Goal: Communication & Community: Answer question/provide support

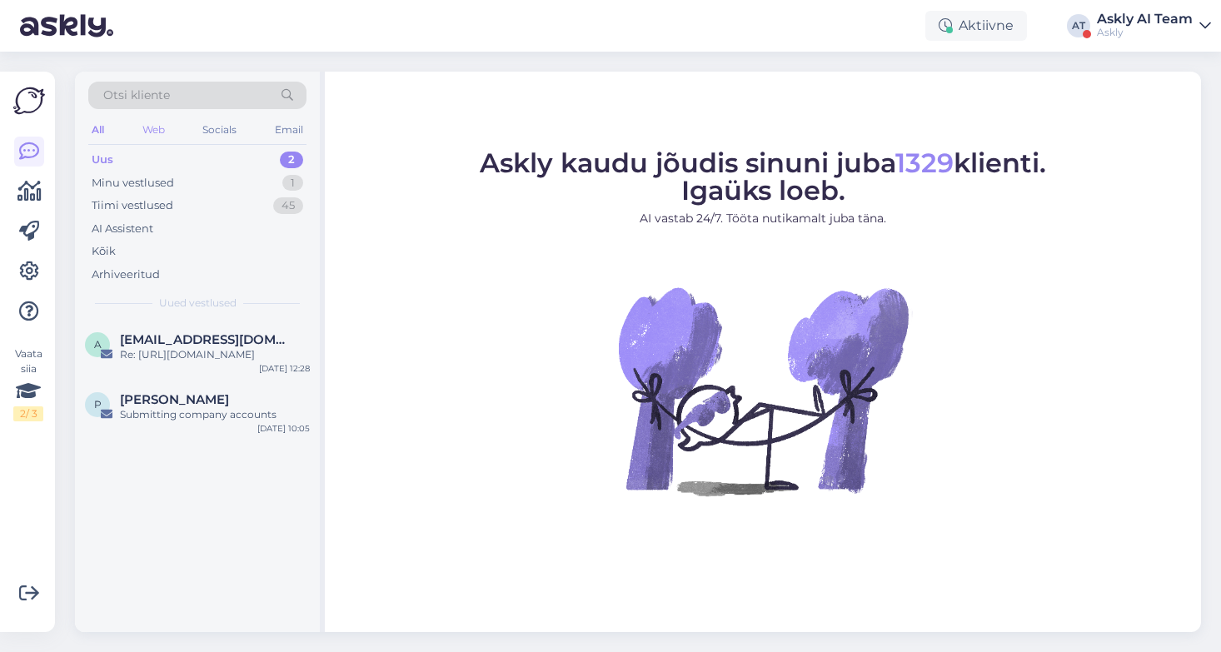
click at [150, 134] on div "Web" at bounding box center [153, 130] width 29 height 22
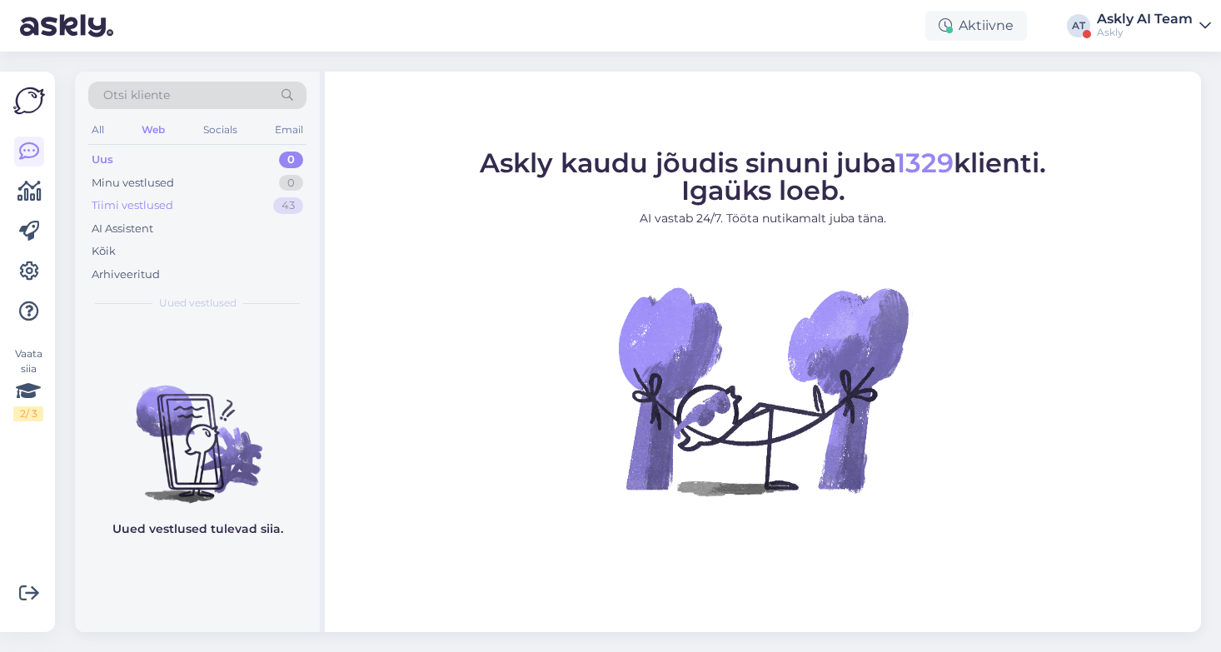
click at [143, 212] on div "Tiimi vestlused" at bounding box center [133, 205] width 82 height 17
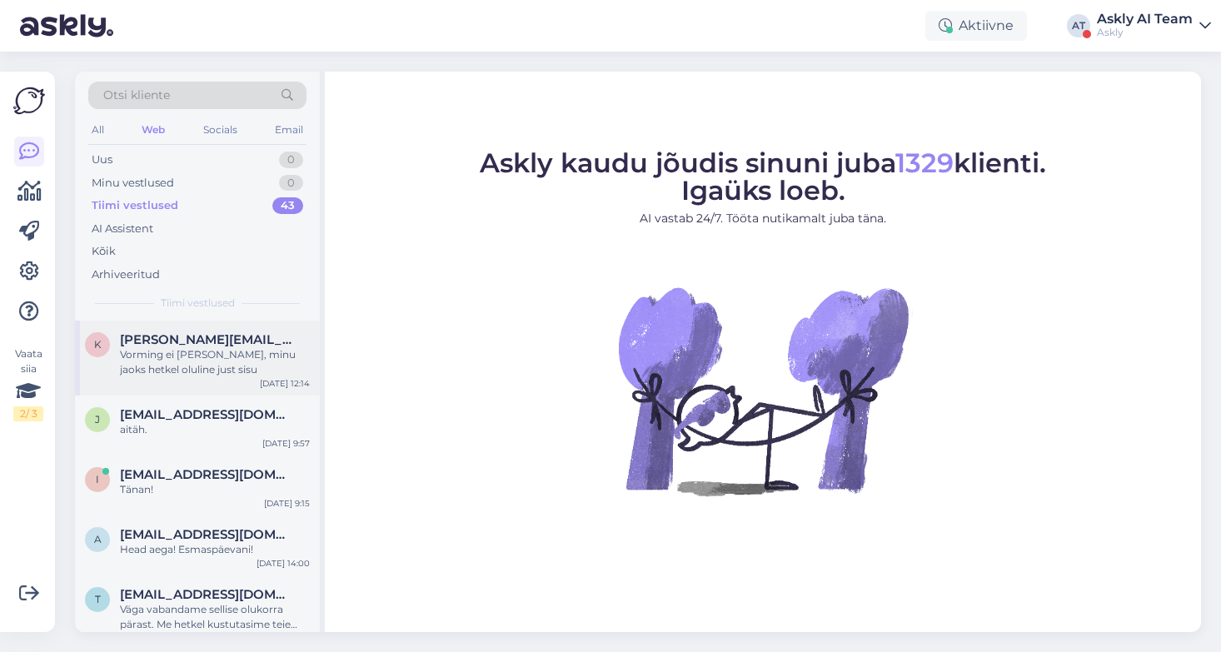
click at [189, 367] on div "Vorming ei [PERSON_NAME], minu jaoks hetkel oluline just sisu" at bounding box center [215, 362] width 190 height 30
click at [272, 358] on div "Vorming ei [PERSON_NAME], minu jaoks hetkel oluline just sisu" at bounding box center [215, 362] width 190 height 30
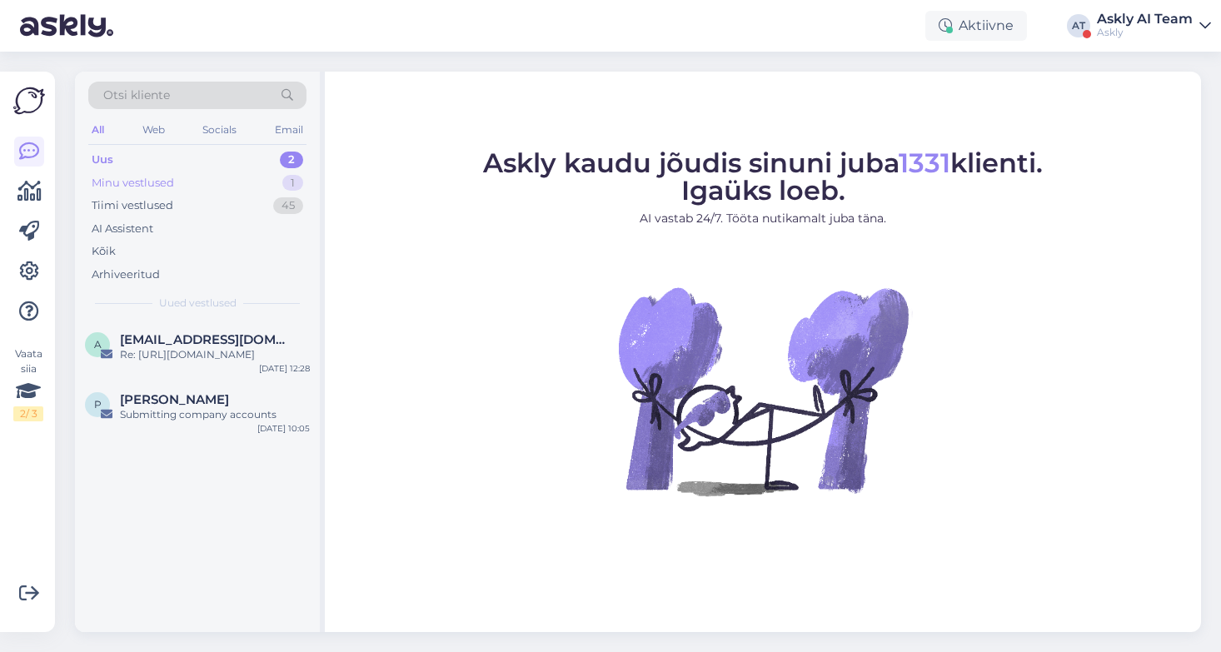
click at [151, 180] on div "Minu vestlused" at bounding box center [133, 183] width 82 height 17
click at [152, 217] on div "AI Assistent" at bounding box center [197, 228] width 218 height 23
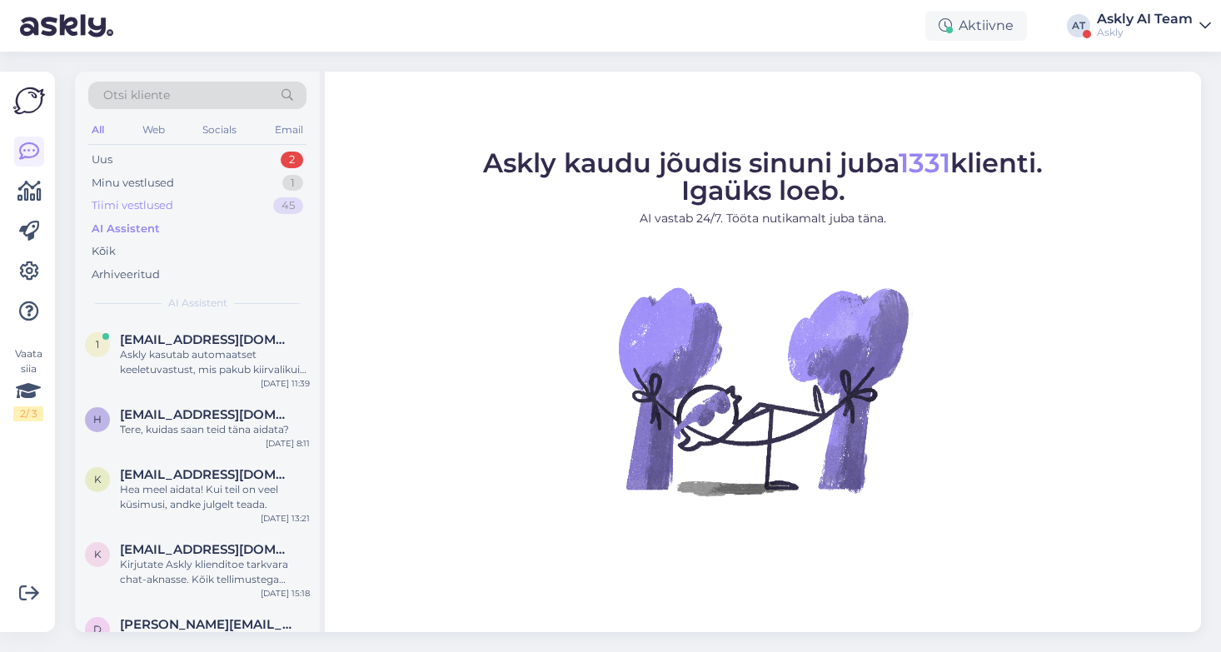
click at [132, 201] on div "Tiimi vestlused" at bounding box center [133, 205] width 82 height 17
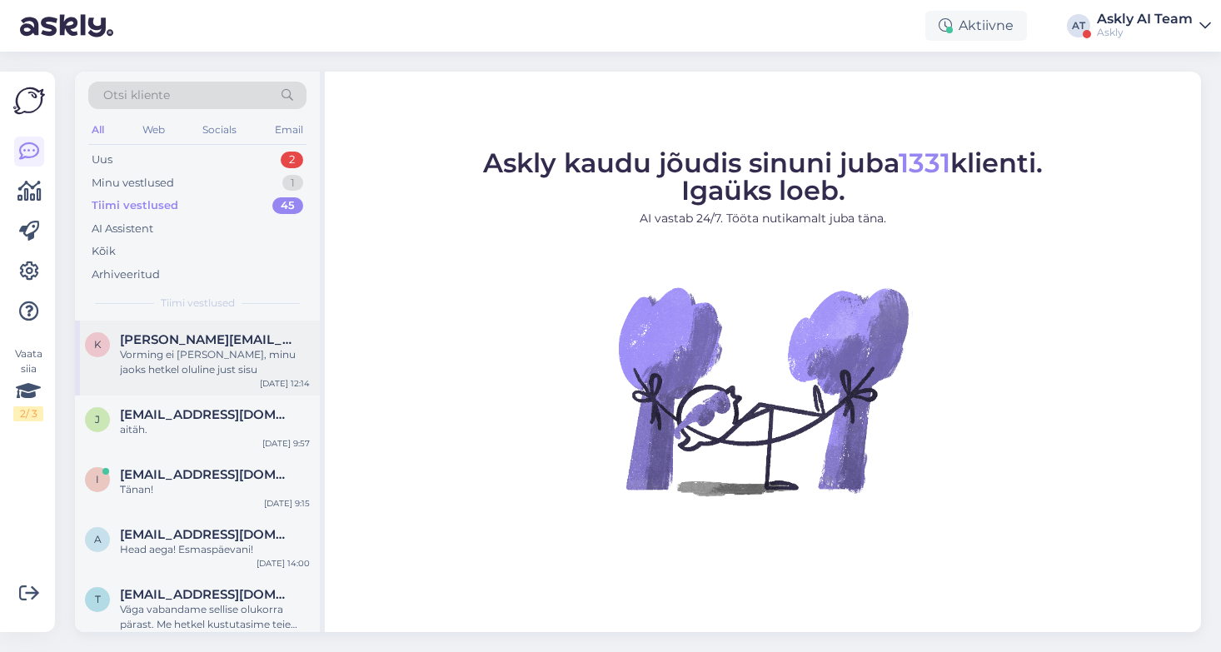
click at [216, 367] on div "Vorming ei [PERSON_NAME], minu jaoks hetkel oluline just sisu" at bounding box center [215, 362] width 190 height 30
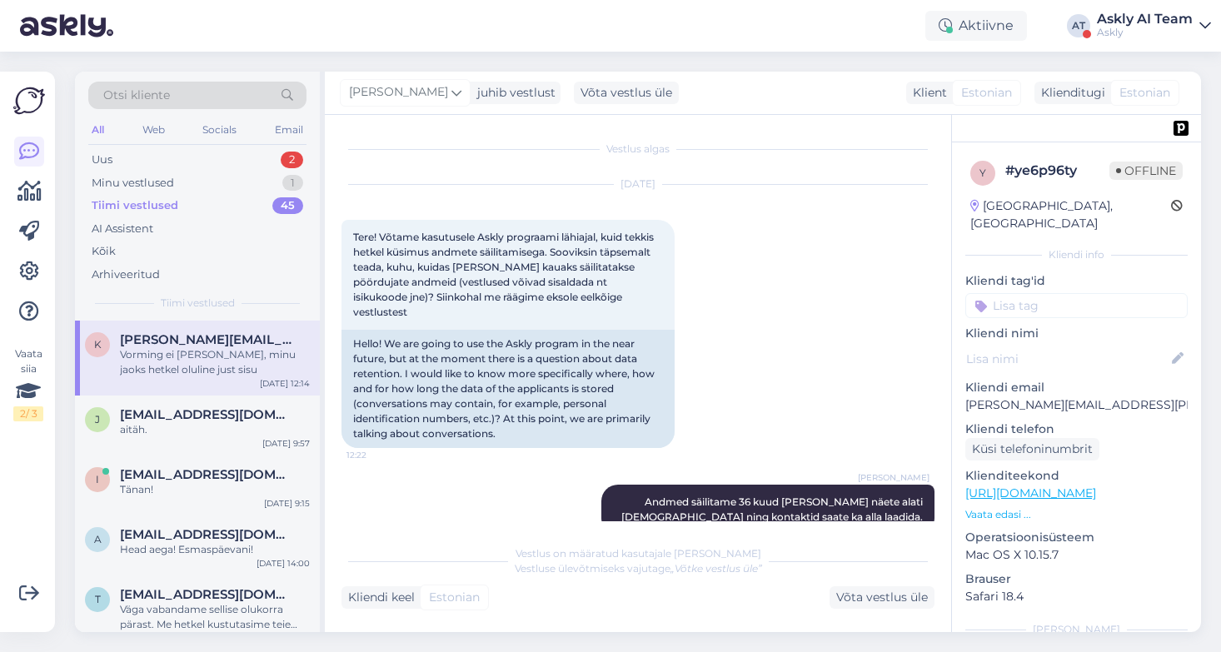
scroll to position [1701, 0]
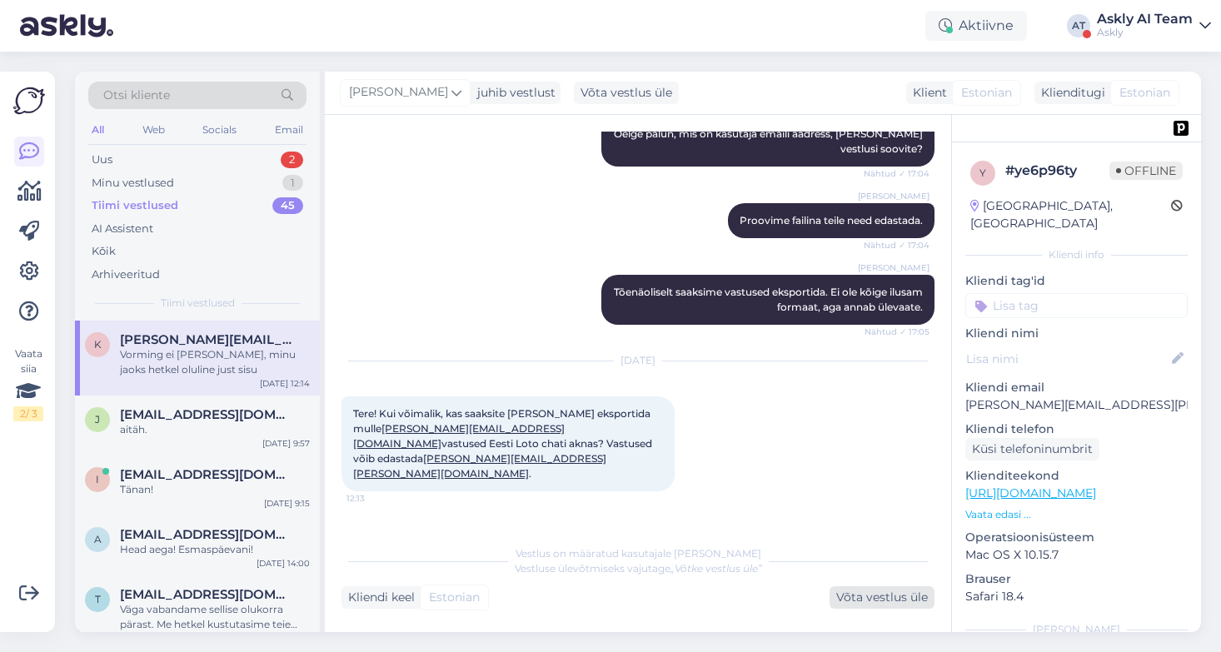
click at [903, 592] on div "Võta vestlus üle" at bounding box center [882, 597] width 105 height 22
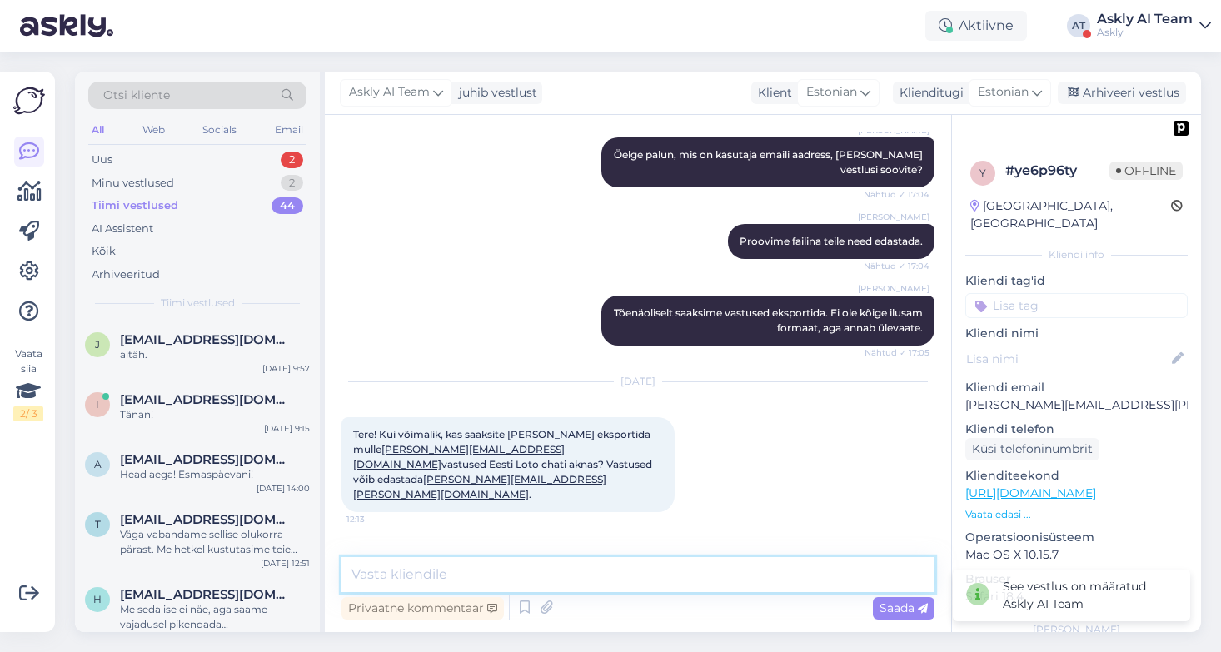
click at [499, 576] on textarea at bounding box center [638, 574] width 593 height 35
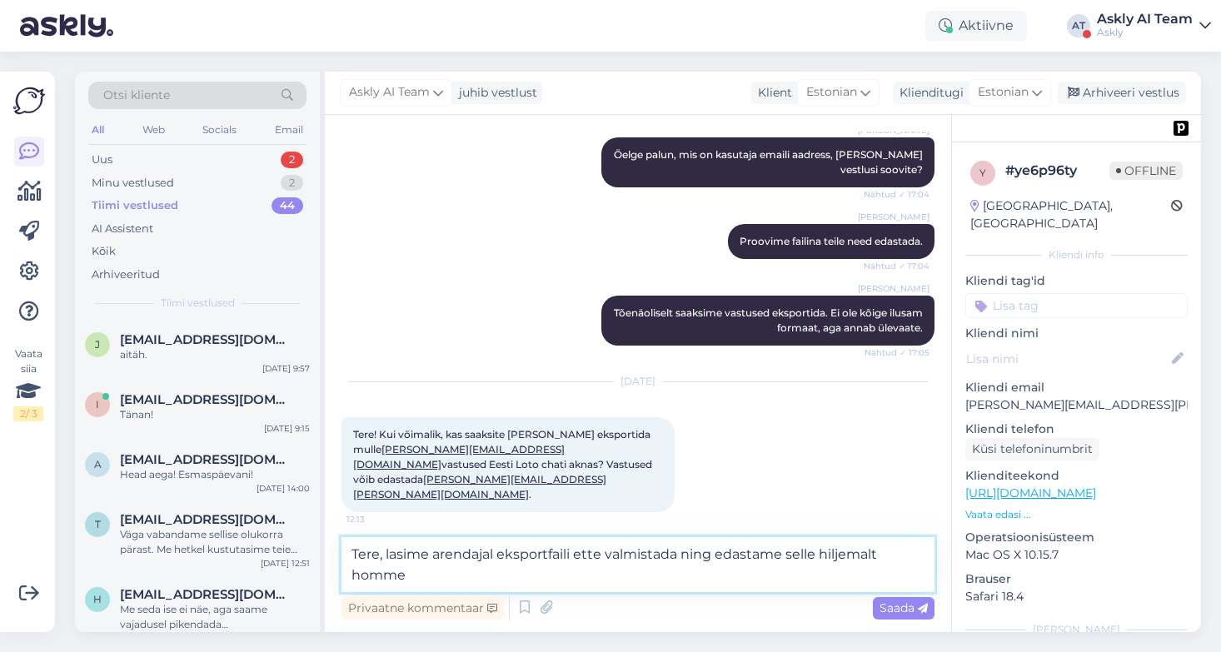
scroll to position [1700, 0]
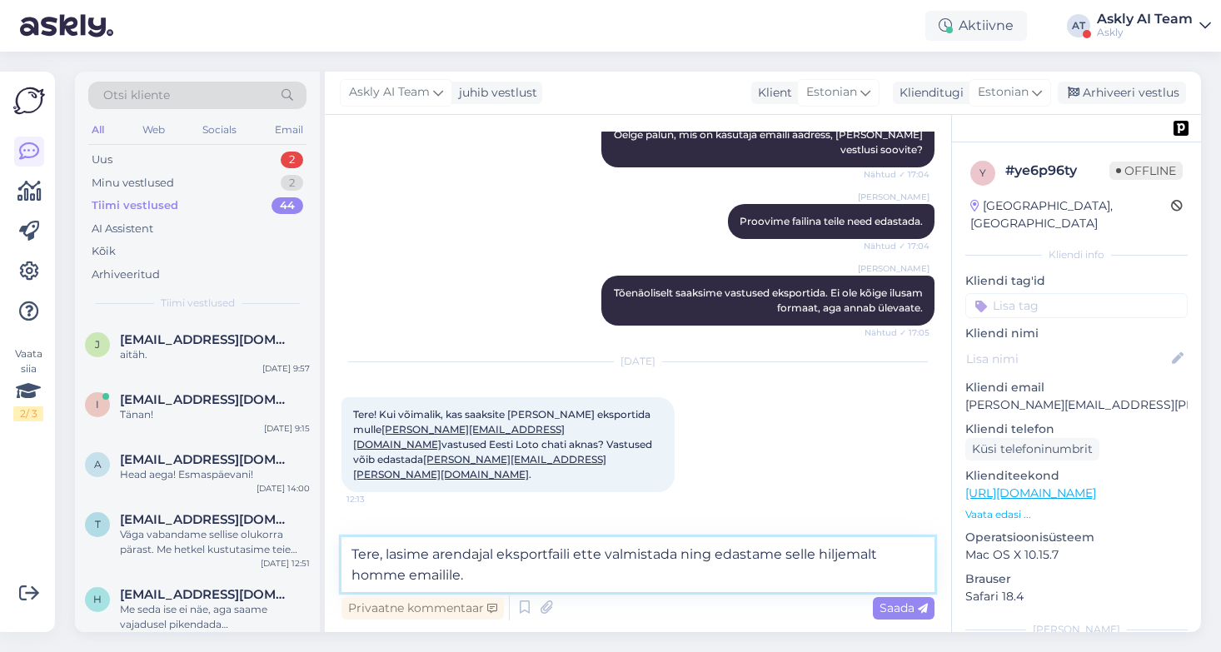
click at [378, 556] on textarea "Tere, lasime arendajal eksportfaili ette valmistada ning edastame selle hiljema…" at bounding box center [638, 564] width 593 height 55
click at [436, 563] on textarea "Tere Kristiina, lasime arendajal eksportfaili ette valmistada ning edastame sel…" at bounding box center [638, 564] width 593 height 55
click at [443, 571] on textarea "Tere Kristiina, lasime arendajal eksportfaili ette valmistada ning edastame sel…" at bounding box center [638, 564] width 593 height 55
type textarea "Tere Kristiina, lasime arendajal eksportfaili ette valmistada ning edastame sel…"
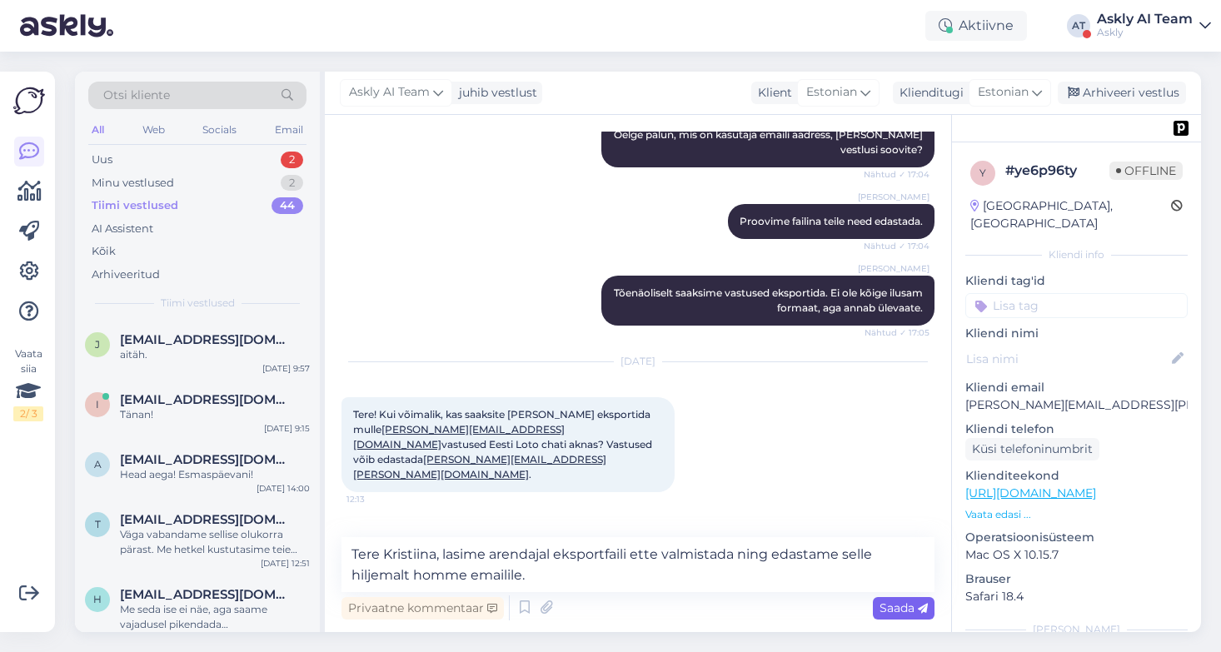
click at [887, 618] on div "Saada" at bounding box center [904, 608] width 62 height 22
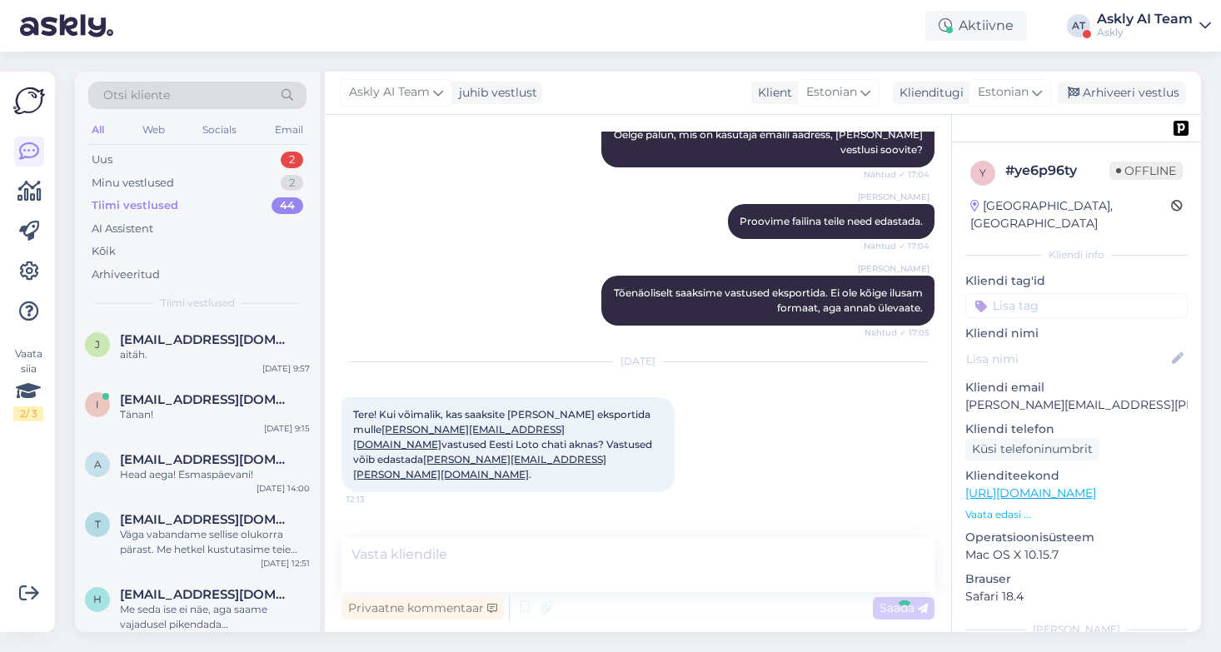
scroll to position [1767, 0]
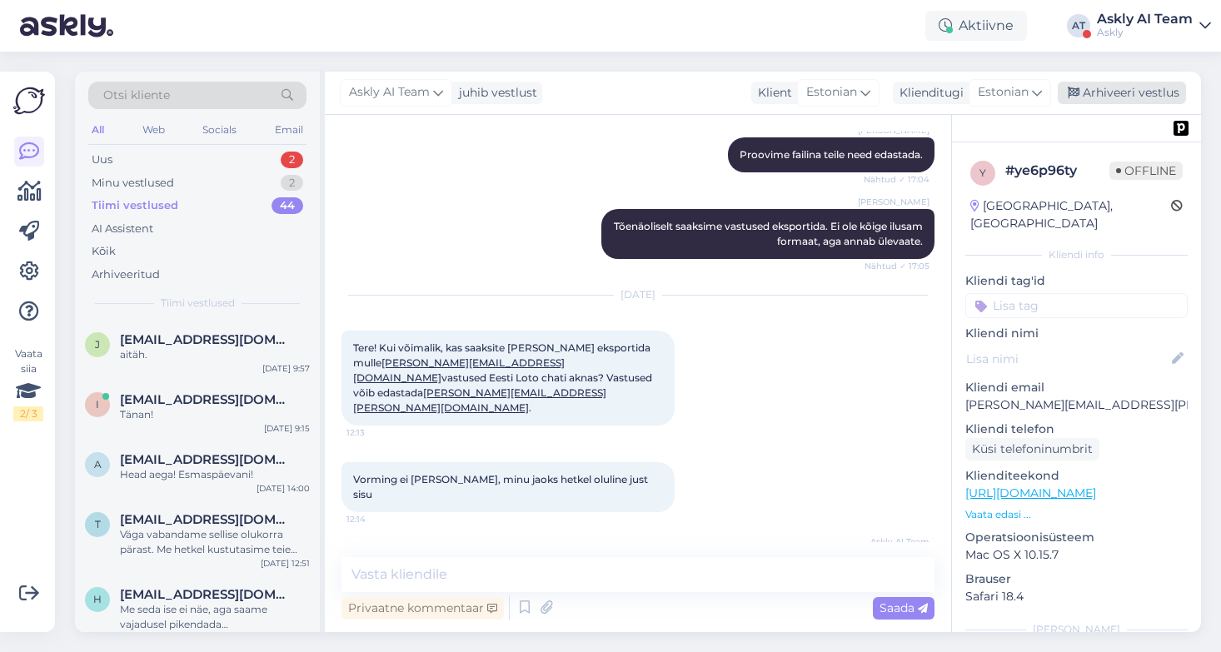
click at [1124, 97] on div "Arhiveeri vestlus" at bounding box center [1122, 93] width 128 height 22
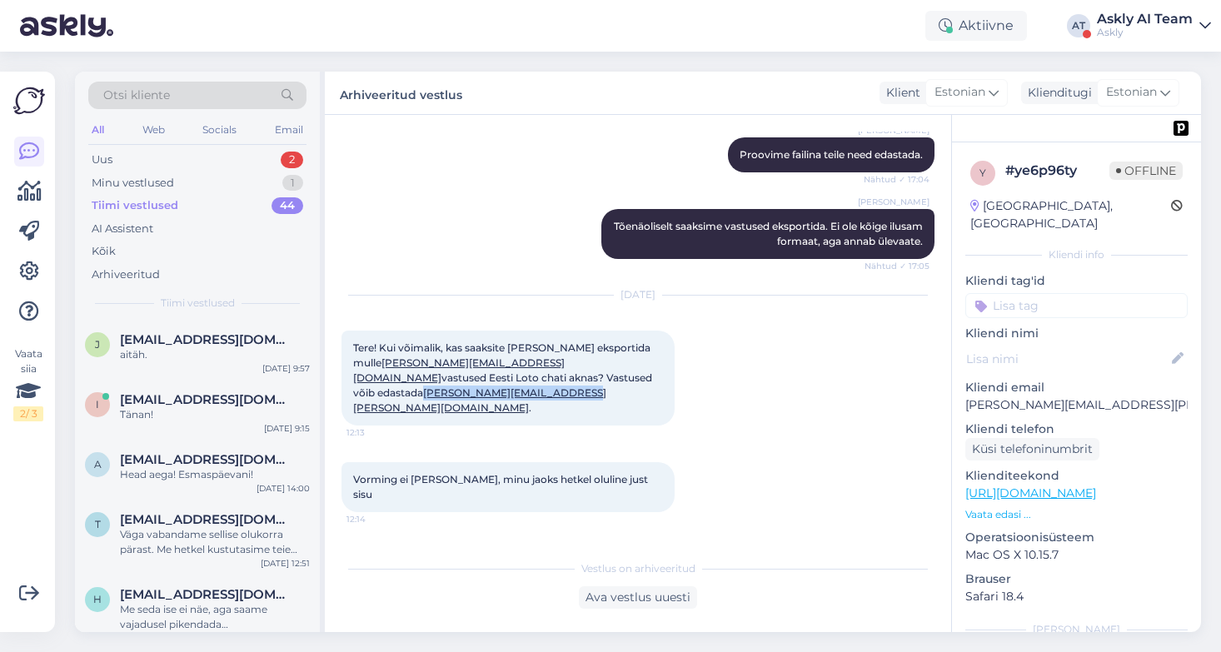
drag, startPoint x: 606, startPoint y: 348, endPoint x: 476, endPoint y: 348, distance: 130.8
click at [476, 348] on span "Tere! Kui võimalik, kas saaksite [PERSON_NAME] eksportida mulle [EMAIL_ADDRESS]…" at bounding box center [504, 378] width 302 height 72
click at [623, 342] on div "Tere! Kui võimalik, kas saaksite [PERSON_NAME] eksportida mulle [EMAIL_ADDRESS]…" at bounding box center [508, 378] width 333 height 95
drag, startPoint x: 486, startPoint y: 331, endPoint x: 349, endPoint y: 331, distance: 137.4
click at [349, 331] on div "Tere! Kui võimalik, kas saaksite [PERSON_NAME] eksportida mulle [EMAIL_ADDRESS]…" at bounding box center [508, 378] width 333 height 95
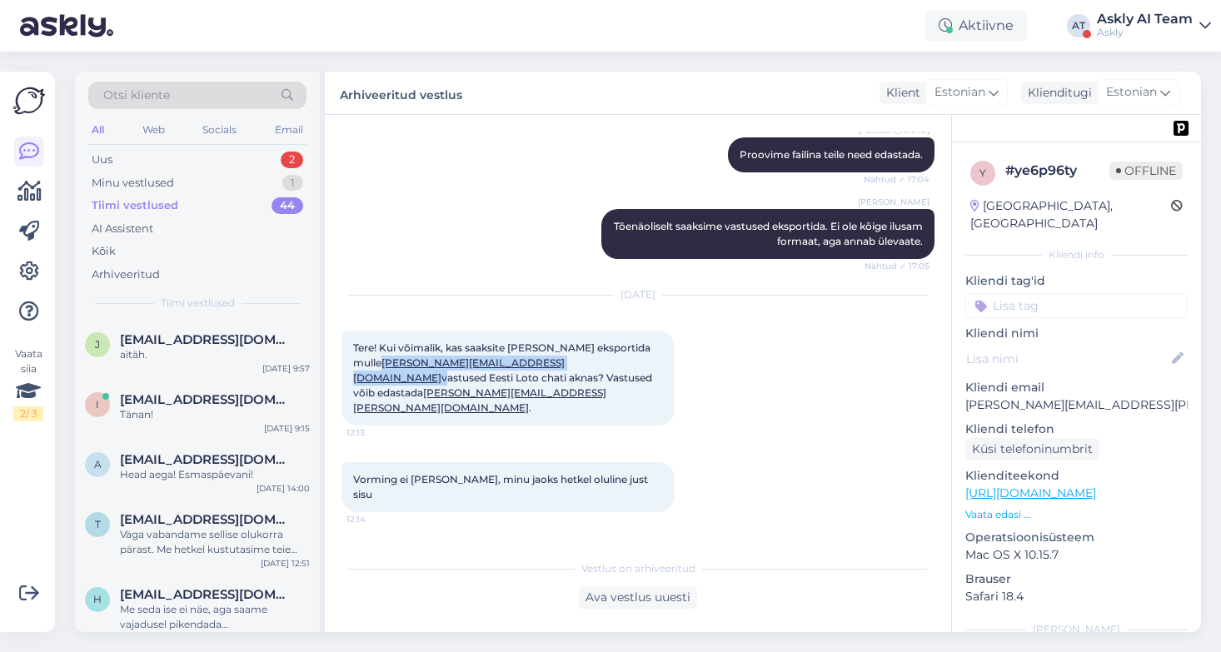
copy span "[PERSON_NAME][EMAIL_ADDRESS][DOMAIN_NAME]"
click at [640, 444] on div "Vorming ei [PERSON_NAME], minu jaoks hetkel oluline just sisu 12:14" at bounding box center [638, 487] width 593 height 87
drag, startPoint x: 634, startPoint y: 354, endPoint x: 341, endPoint y: 312, distance: 296.1
click at [342, 331] on div "Tere! Kui võimalik, kas saaksite [PERSON_NAME] eksportida mulle [EMAIL_ADDRESS]…" at bounding box center [508, 378] width 333 height 95
copy span "Tere! Kui võimalik, kas saaksite [PERSON_NAME] eksportida mulle [EMAIL_ADDRESS]…"
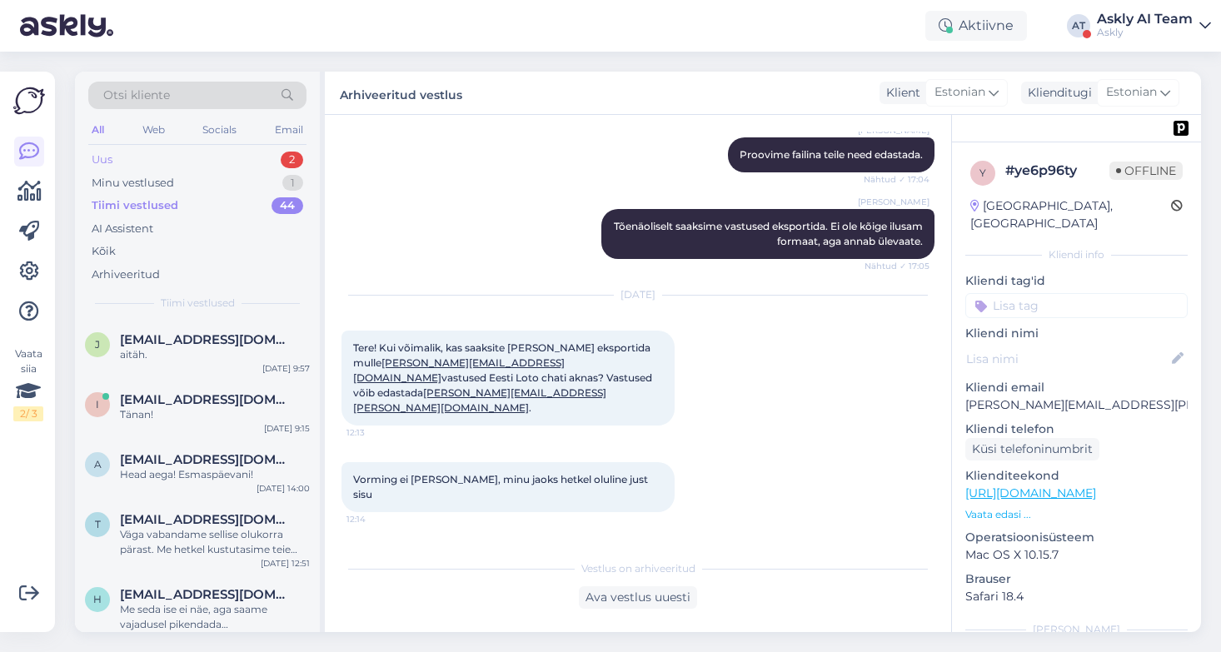
click at [145, 154] on div "Uus 2" at bounding box center [197, 159] width 218 height 23
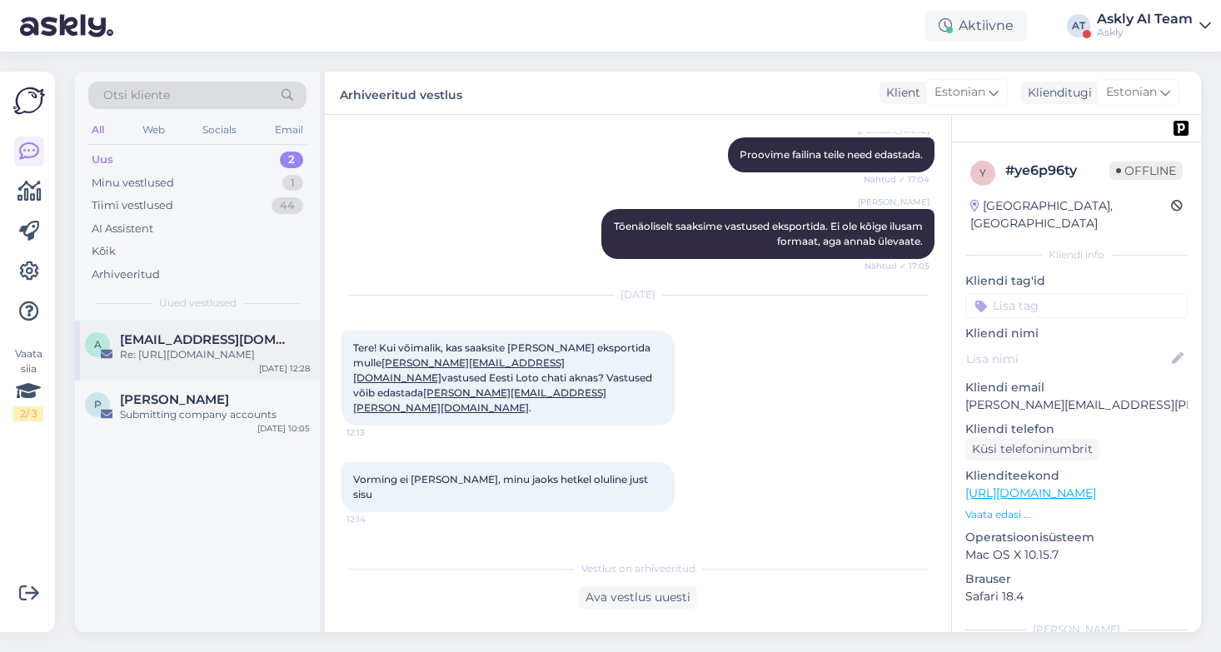
click at [236, 343] on span "[EMAIL_ADDRESS][DOMAIN_NAME]" at bounding box center [206, 339] width 173 height 15
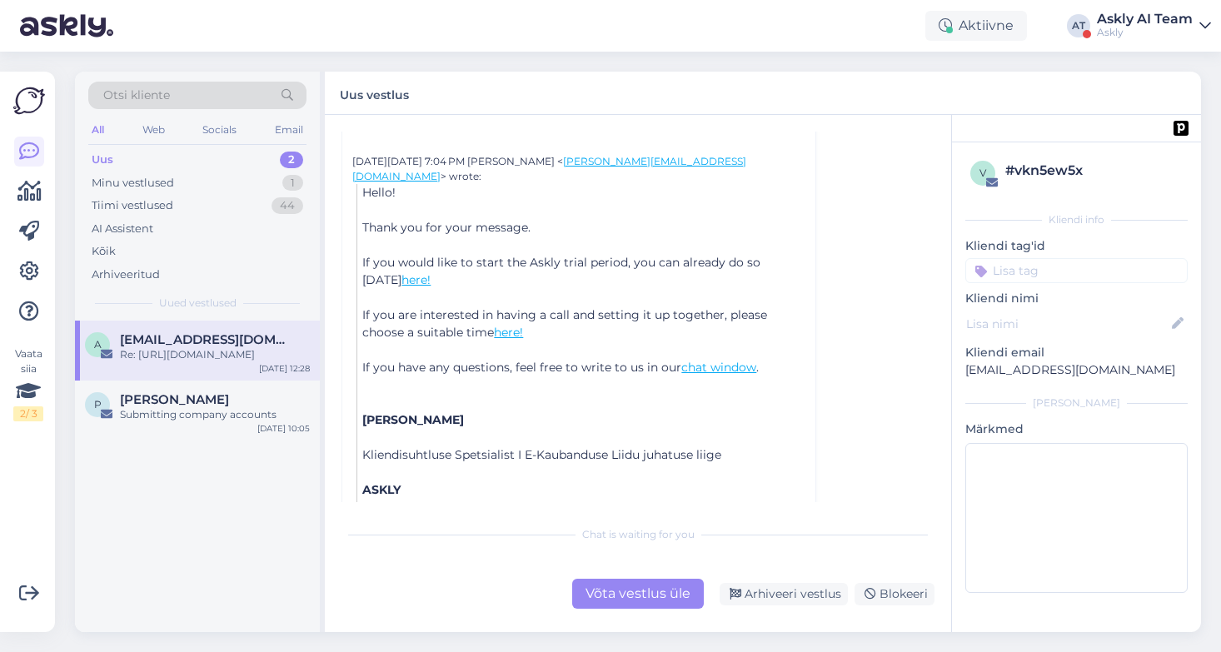
scroll to position [616, 0]
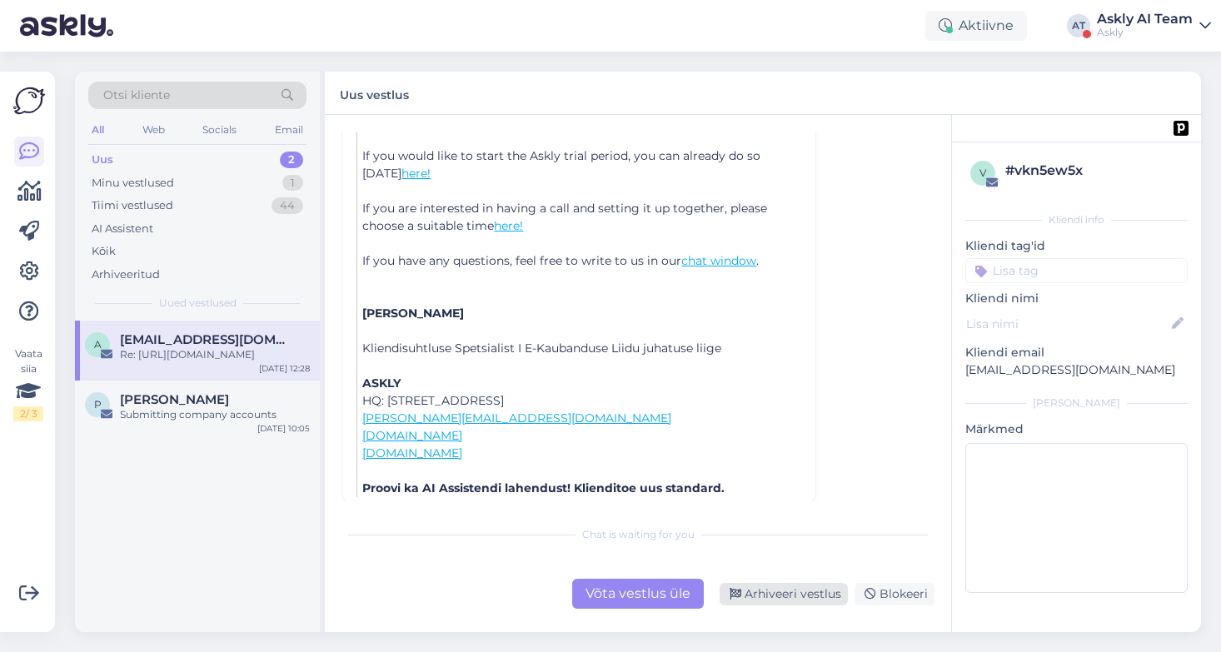
click at [770, 596] on div "Arhiveeri vestlus" at bounding box center [784, 594] width 128 height 22
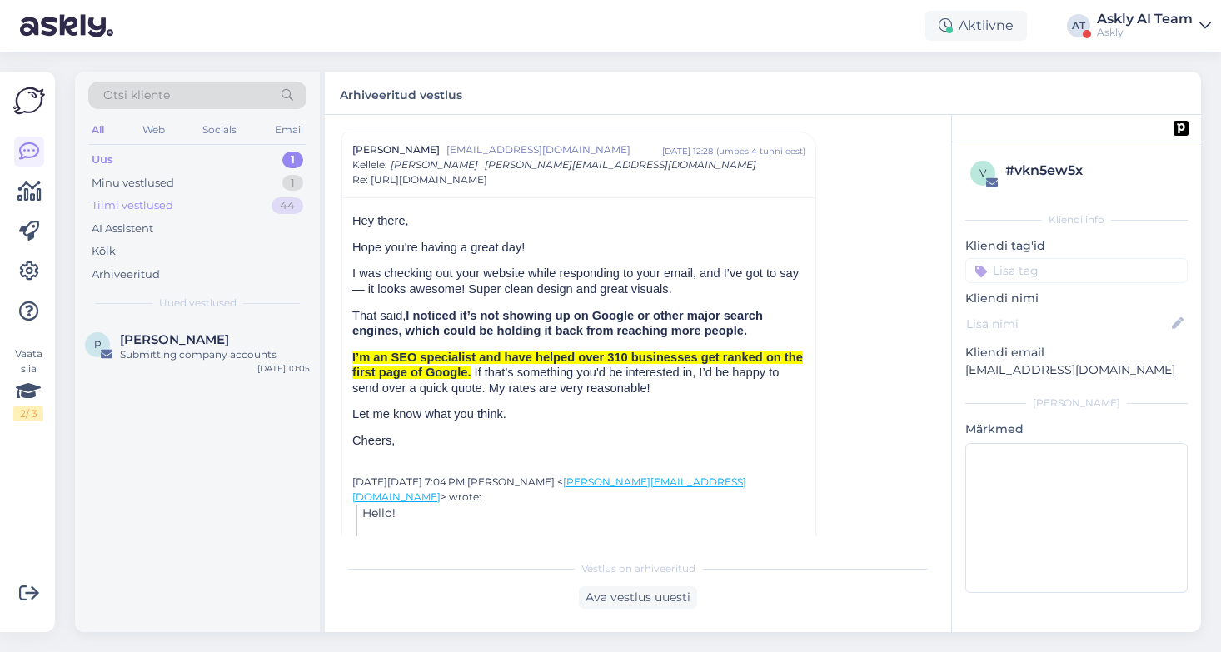
click at [138, 201] on div "Tiimi vestlused" at bounding box center [133, 205] width 82 height 17
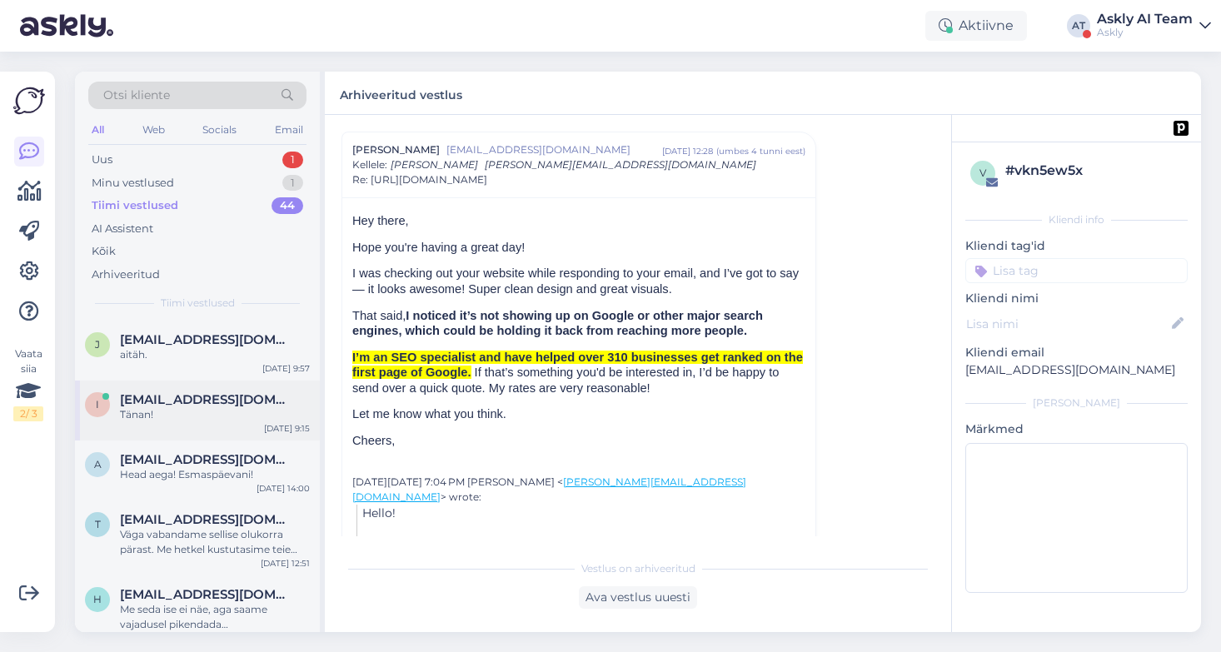
click at [222, 415] on div "Tänan!" at bounding box center [215, 414] width 190 height 15
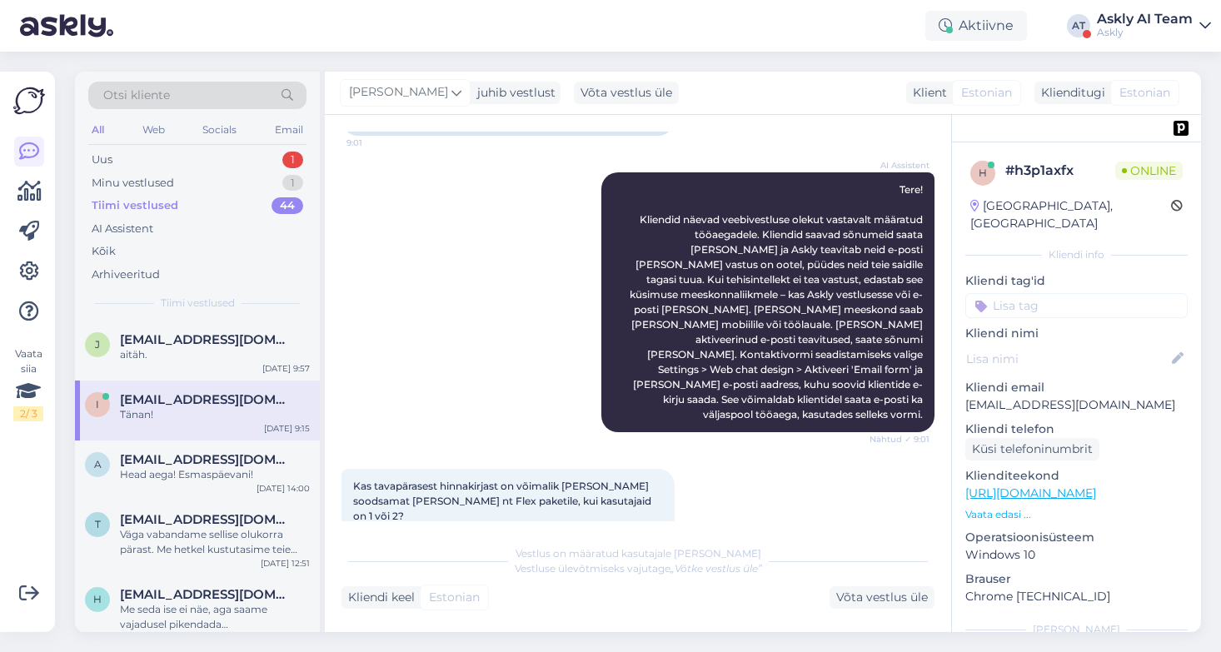
scroll to position [873, 0]
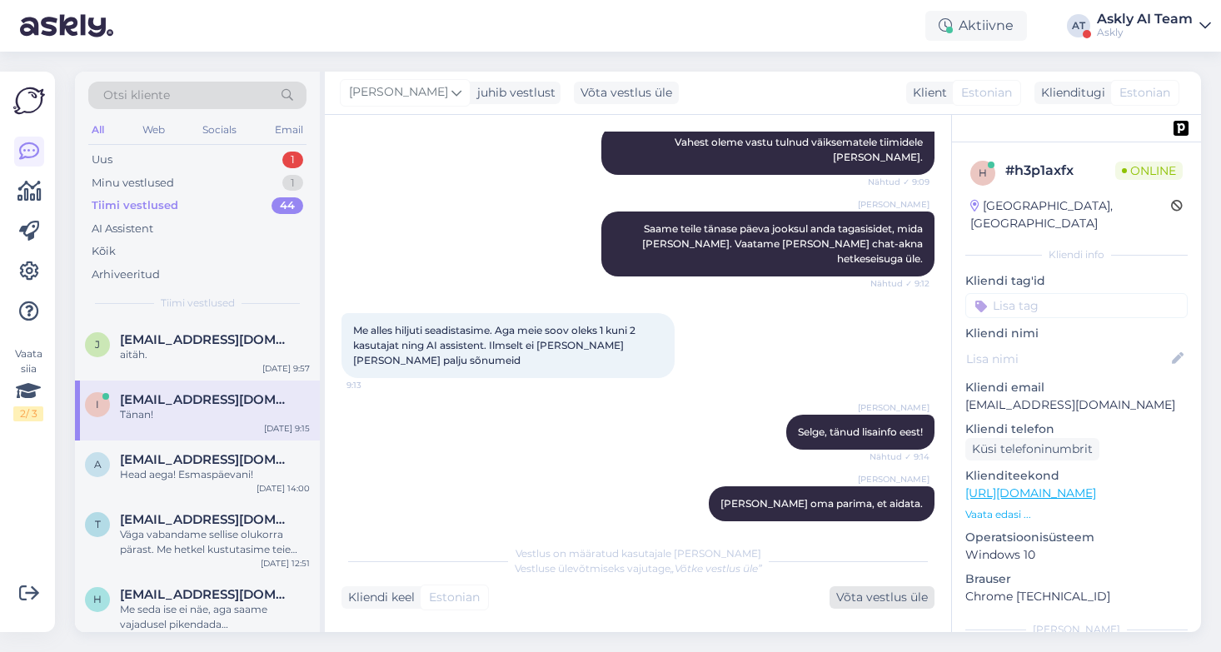
click at [890, 597] on div "Võta vestlus üle" at bounding box center [882, 597] width 105 height 22
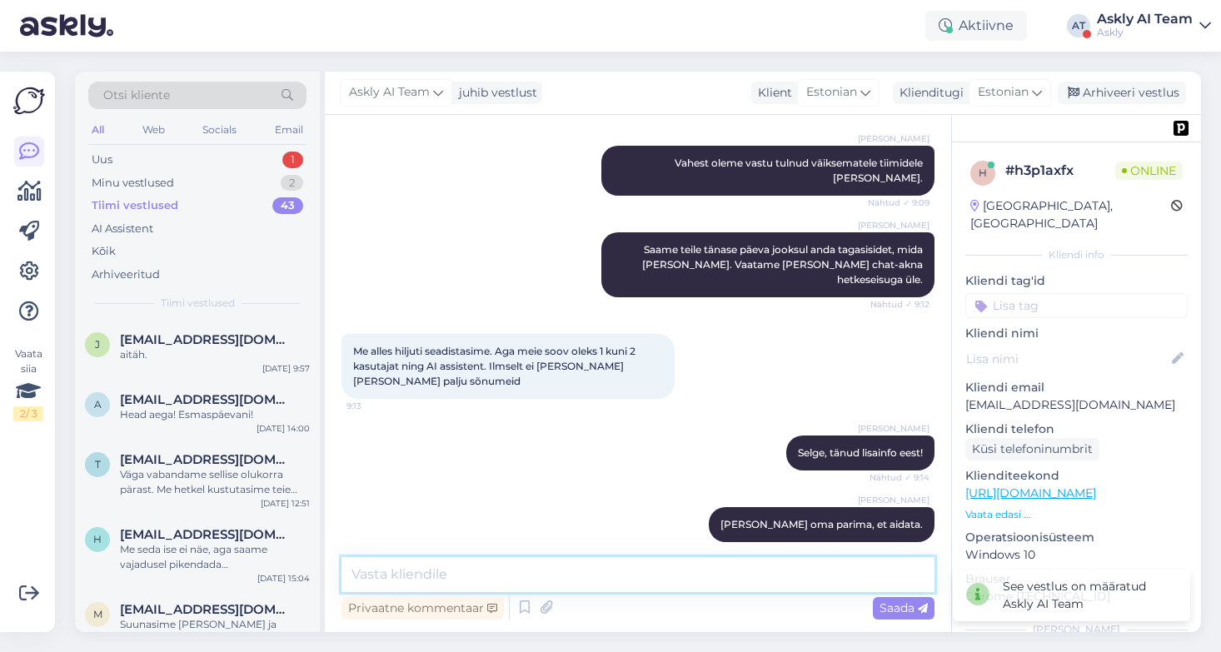
click at [563, 573] on textarea at bounding box center [638, 574] width 593 height 35
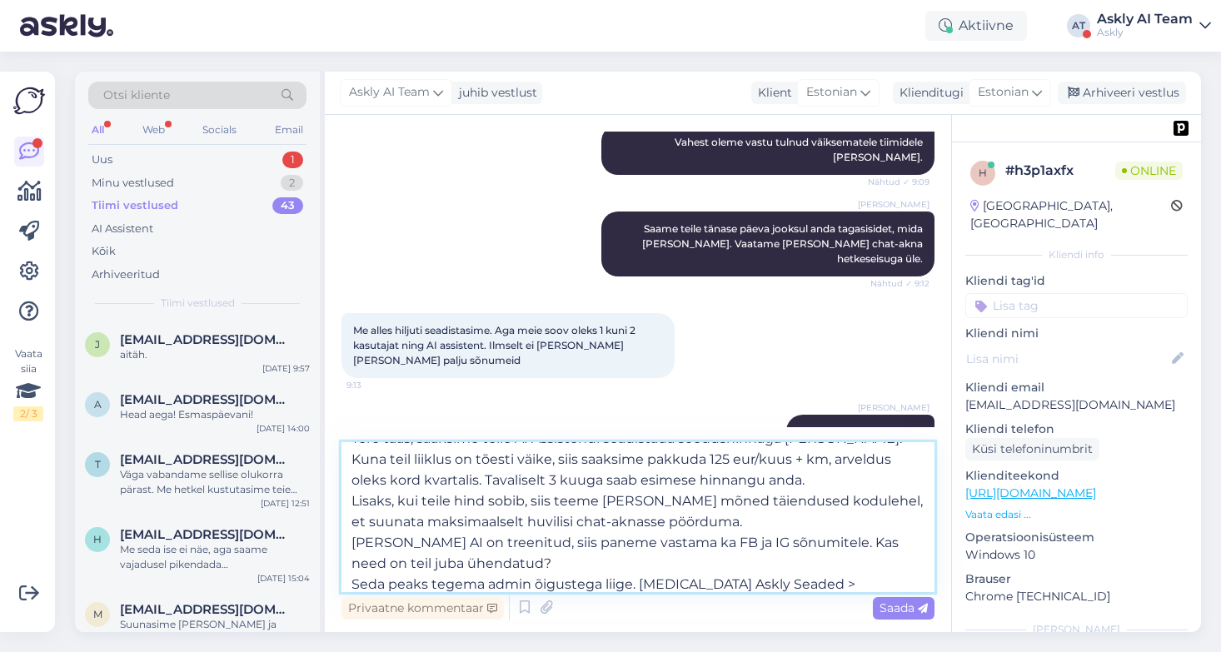
scroll to position [42, 0]
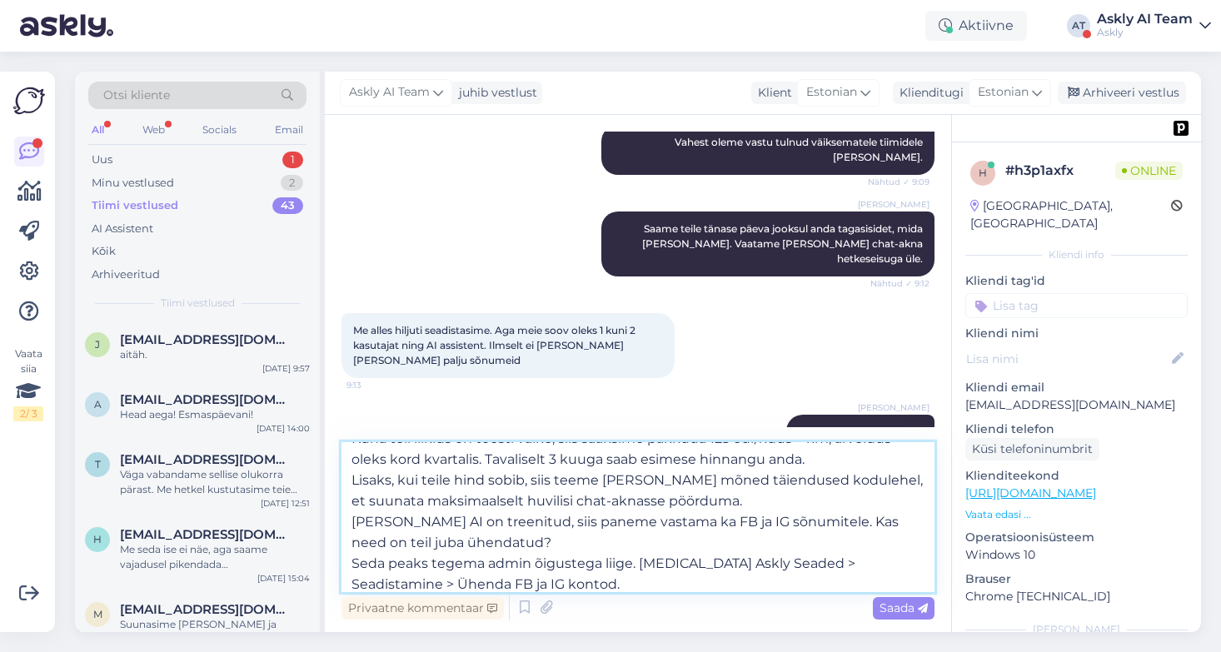
click at [643, 561] on textarea "Tere taas, saaksime teile AI Assistendi seadistada soodushinnaga [PERSON_NAME].…" at bounding box center [638, 517] width 593 height 150
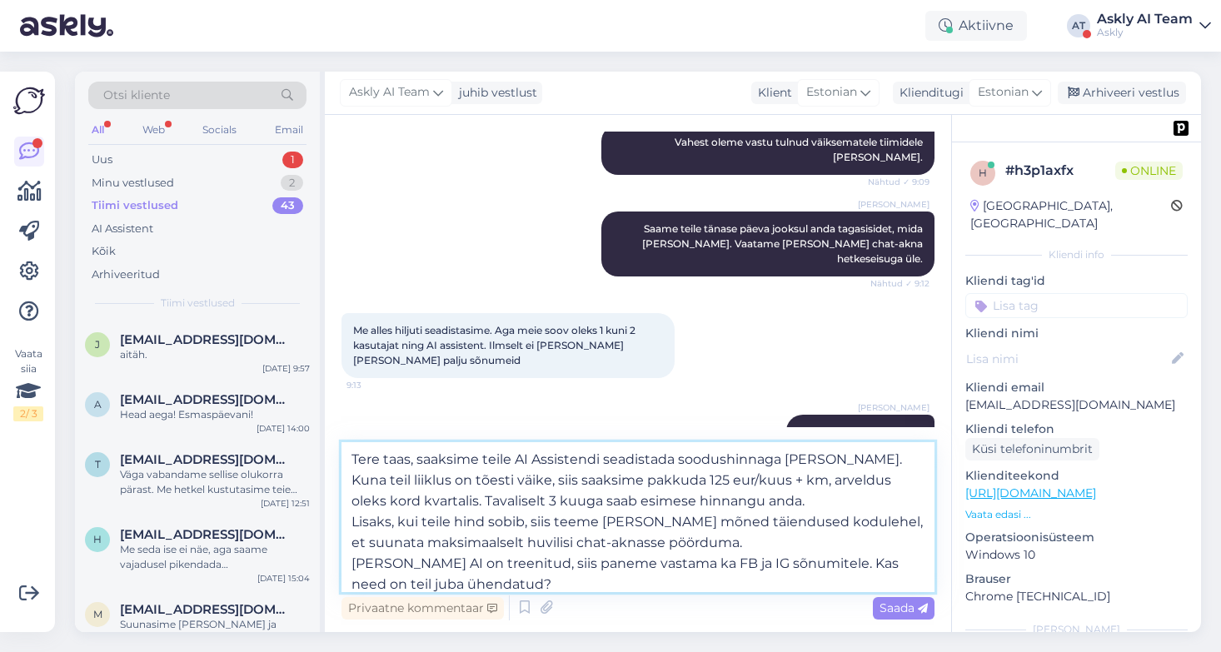
click at [814, 459] on textarea "Tere taas, saaksime teile AI Assistendi seadistada soodushinnaga [PERSON_NAME].…" at bounding box center [638, 517] width 593 height 150
click at [816, 506] on textarea "Tere taas, saaksime teile AI Assistendi seadistada soodushinnaga [PERSON_NAME].…" at bounding box center [638, 517] width 593 height 150
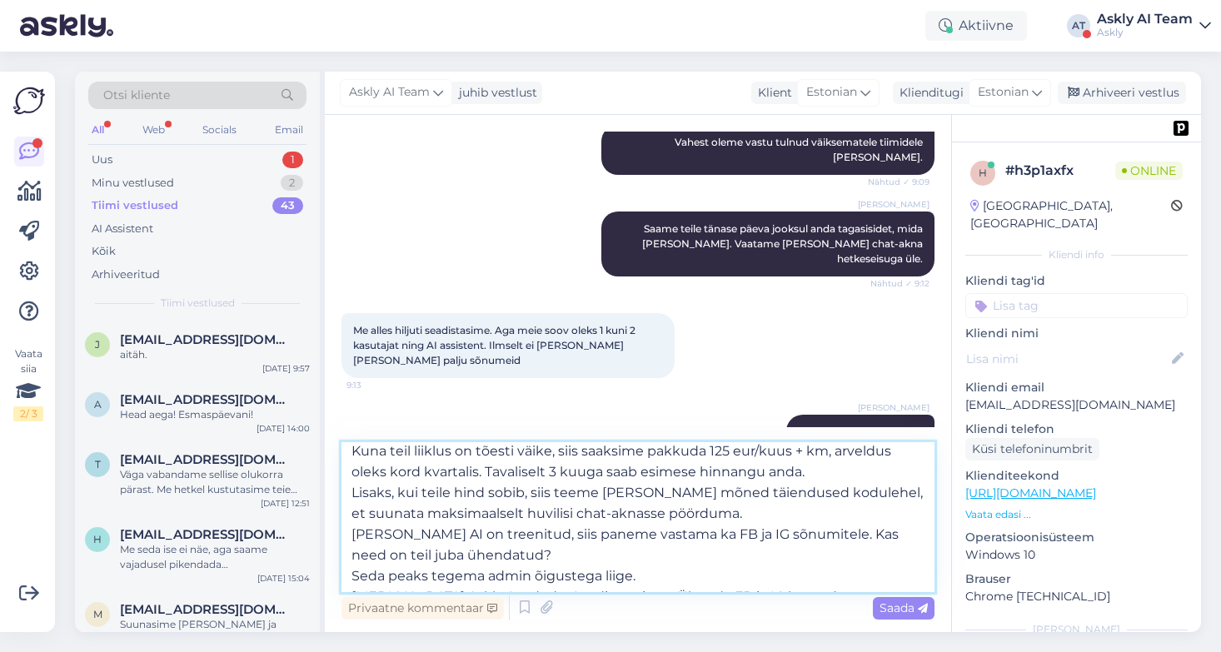
scroll to position [31, 0]
click at [797, 470] on textarea "Tere taas, saaksime teile AI Assistendi seadistada soodushinnaga [PERSON_NAME].…" at bounding box center [638, 517] width 593 height 150
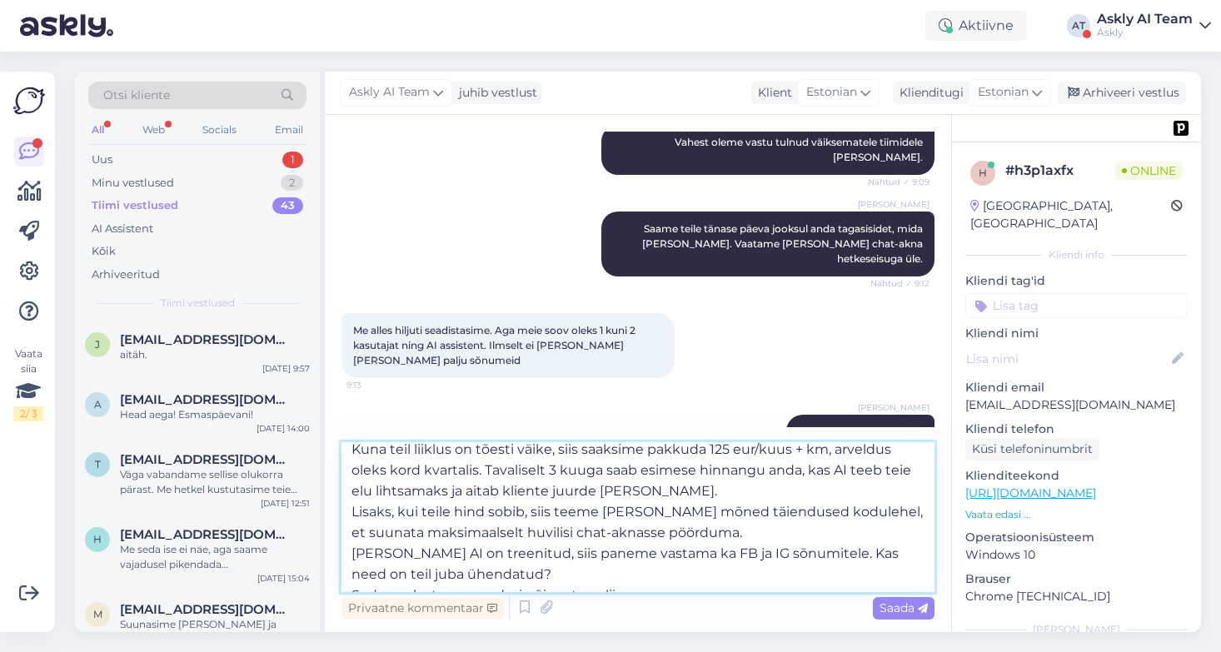
click at [762, 531] on textarea "Tere taas, saaksime teile AI Assistendi seadistada soodushinnaga [PERSON_NAME].…" at bounding box center [638, 517] width 593 height 150
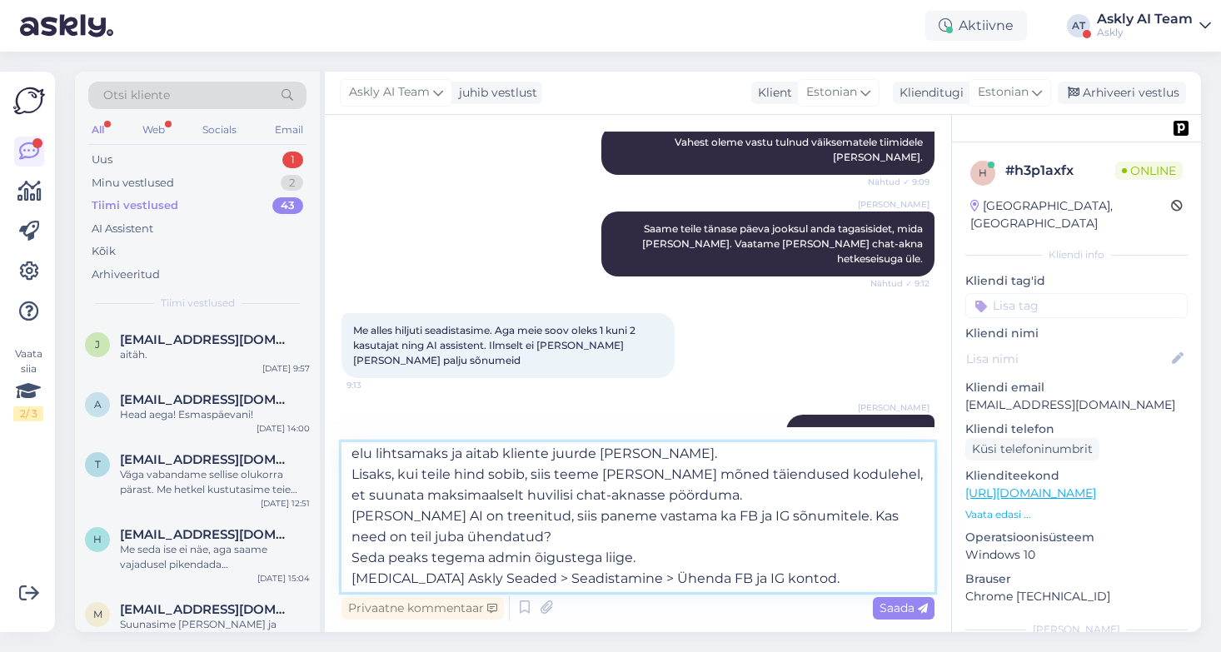
scroll to position [67, 0]
click at [726, 531] on textarea "Tere taas, saaksime teile AI Assistendi seadistada soodushinnaga [PERSON_NAME].…" at bounding box center [638, 517] width 593 height 150
click at [810, 512] on textarea "Tere taas, saaksime teile AI Assistendi seadistada soodushinnaga [PERSON_NAME].…" at bounding box center [638, 517] width 593 height 150
click at [797, 578] on textarea "Tere taas, saaksime teile AI Assistendi seadistada soodushinnaga [PERSON_NAME].…" at bounding box center [638, 517] width 593 height 150
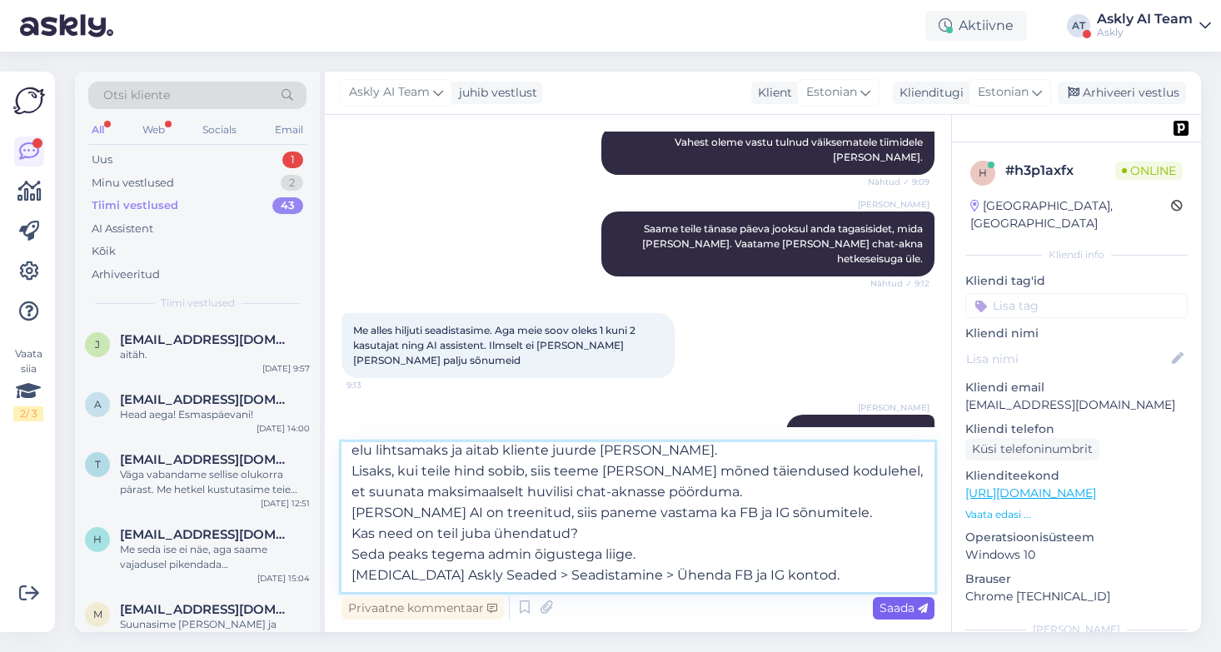
type textarea "Tere taas, saaksime teile AI Assistendi seadistada soodushinnaga [PERSON_NAME].…"
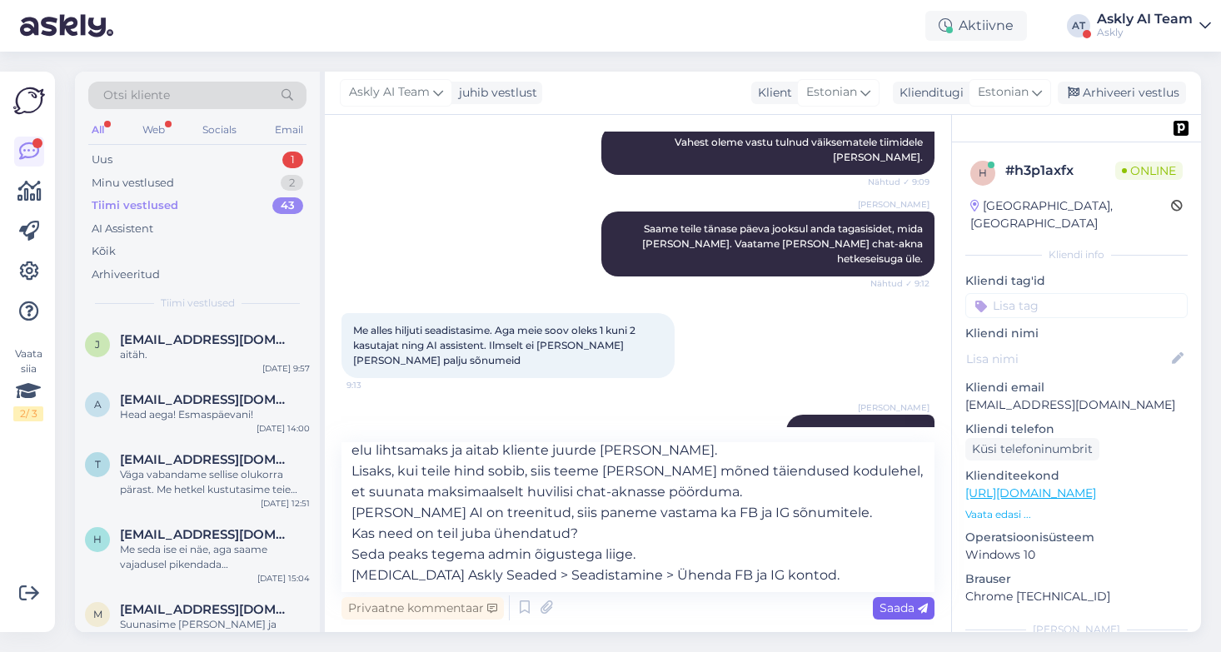
click at [898, 608] on span "Saada" at bounding box center [904, 608] width 48 height 15
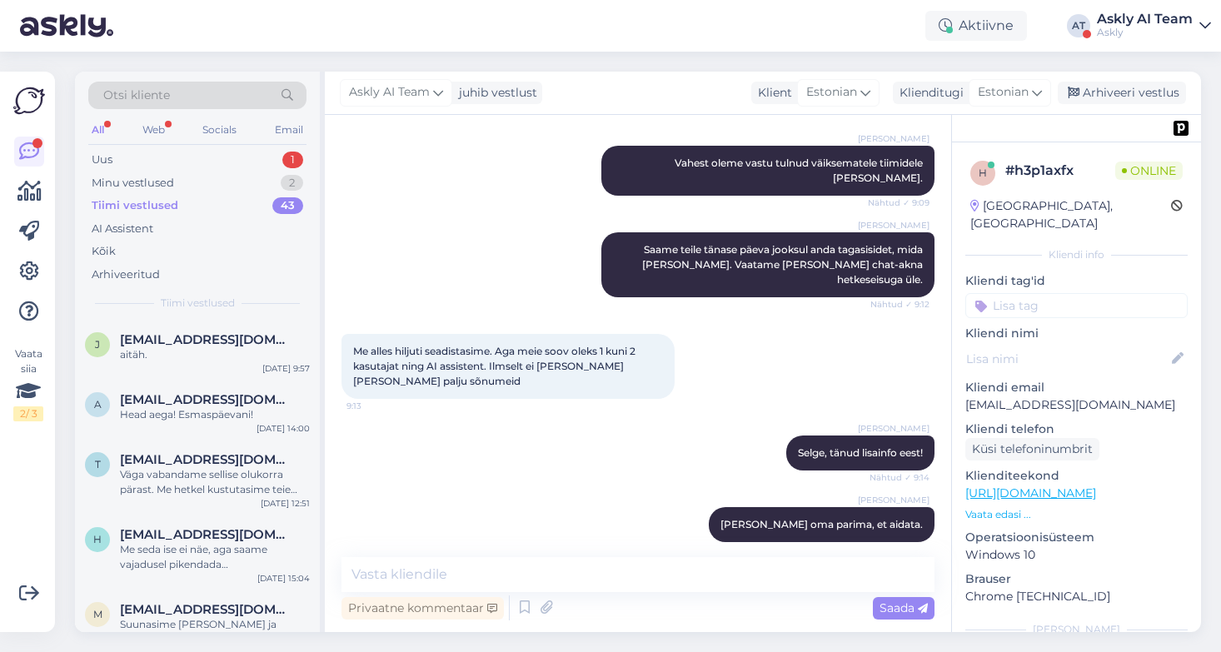
scroll to position [1134, 0]
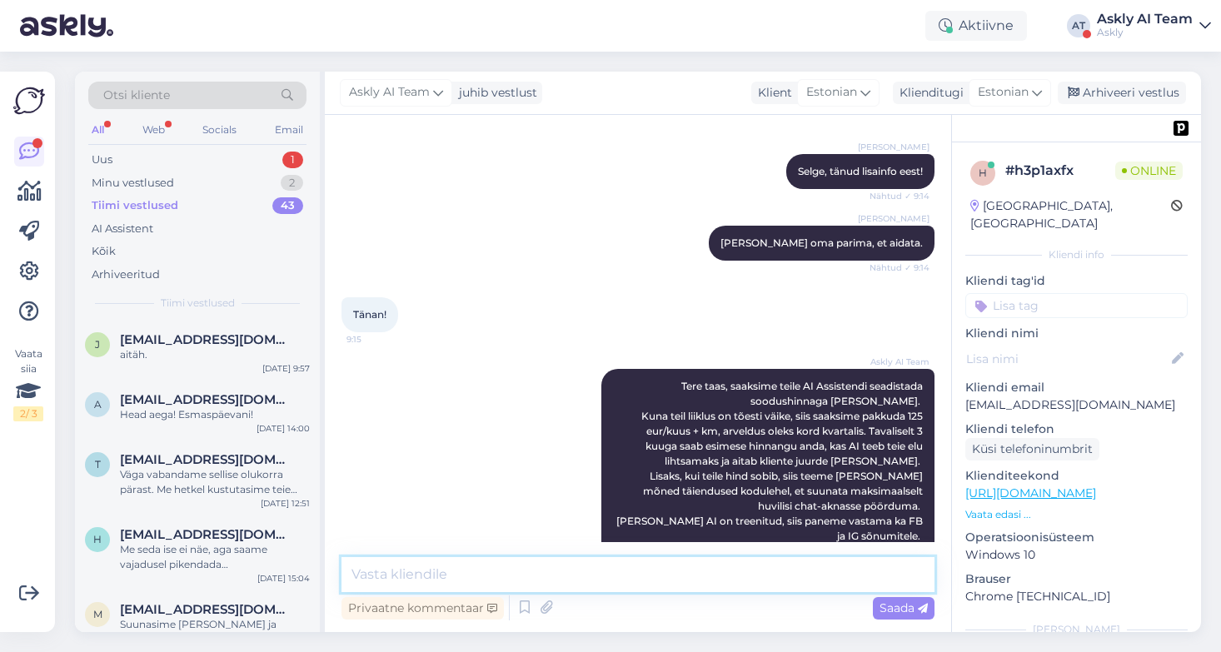
click at [609, 575] on textarea at bounding box center [638, 574] width 593 height 35
click at [636, 574] on textarea "Andke teada, kas kinnitate eripakkumise ja siis liigume koos edasi." at bounding box center [638, 574] width 593 height 35
click at [683, 576] on textarea "Andke teada, kas kinnitate eripakkumise ning siis liigume koos edasi." at bounding box center [638, 574] width 593 height 35
click at [770, 576] on textarea "Andke teada, kas kinnitate eripakkumise ning siis liigume koos edasi." at bounding box center [638, 574] width 593 height 35
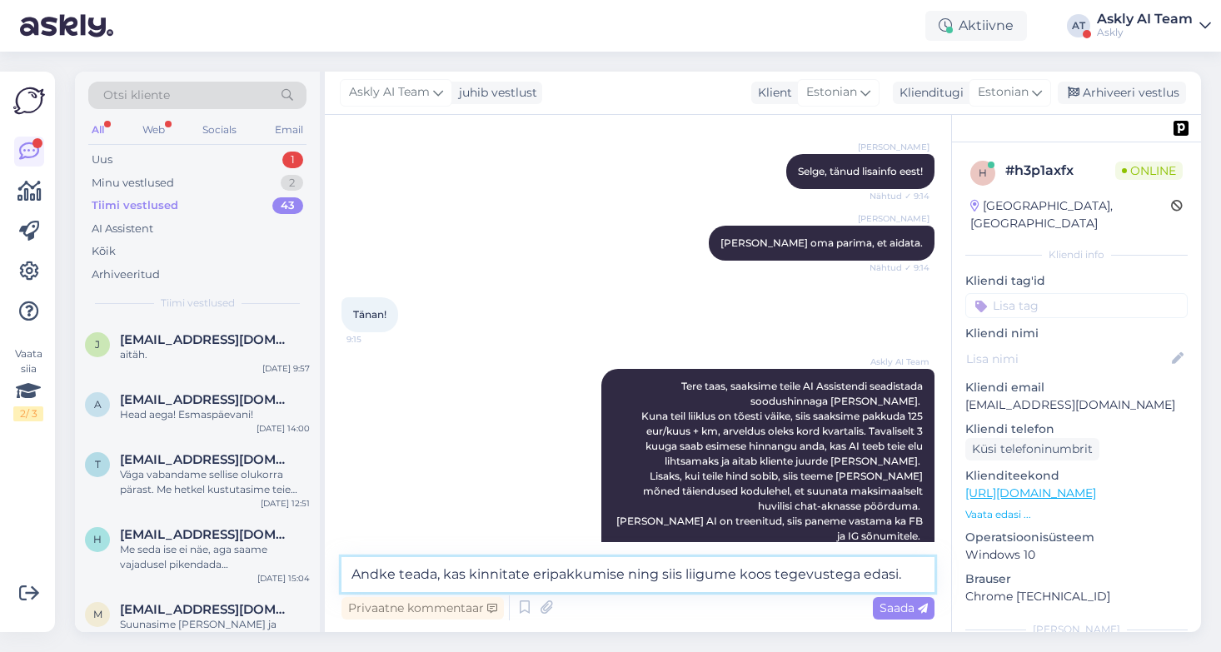
click at [926, 572] on textarea "Andke teada, kas kinnitate eripakkumise ning siis liigume koos tegevustega edas…" at bounding box center [638, 574] width 593 height 35
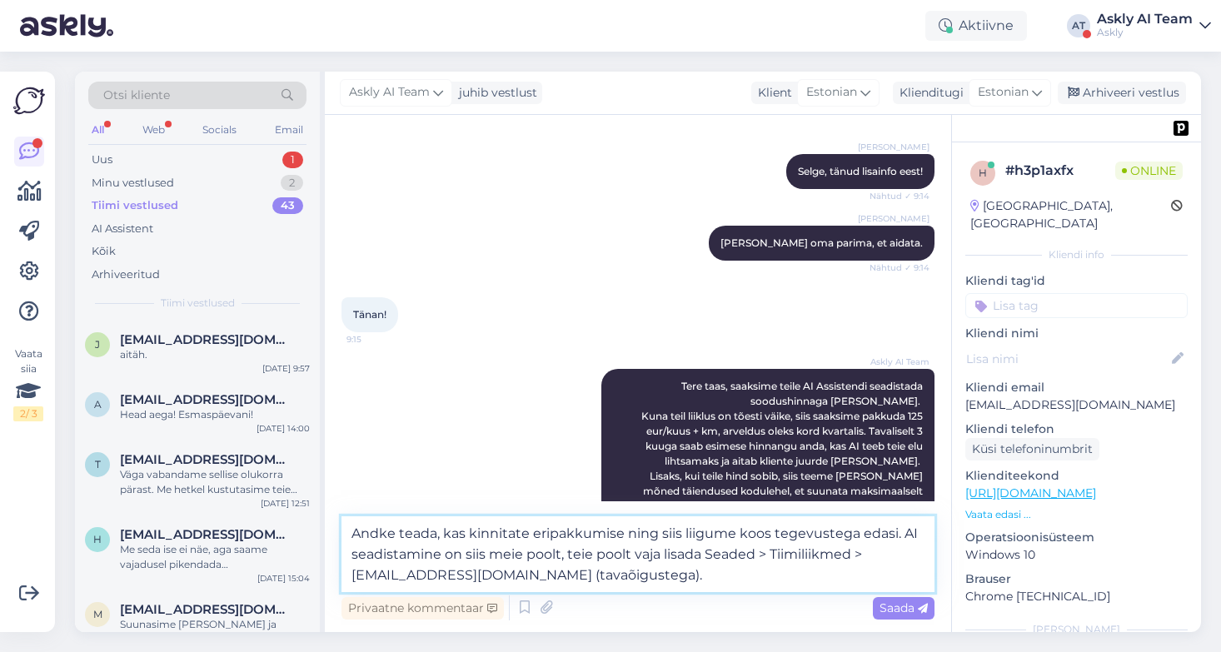
click at [705, 551] on textarea "Andke teada, kas kinnitate eripakkumise ning siis liigume koos tegevustega edas…" at bounding box center [638, 554] width 593 height 76
click at [902, 530] on textarea "Andke teada, kas kinnitate eripakkumise ning siis liigume koos tegevustega edas…" at bounding box center [638, 554] width 593 height 76
type textarea "Andke teada, kas kinnitate eripakkumise ning siis liigume koos tegevustega edas…"
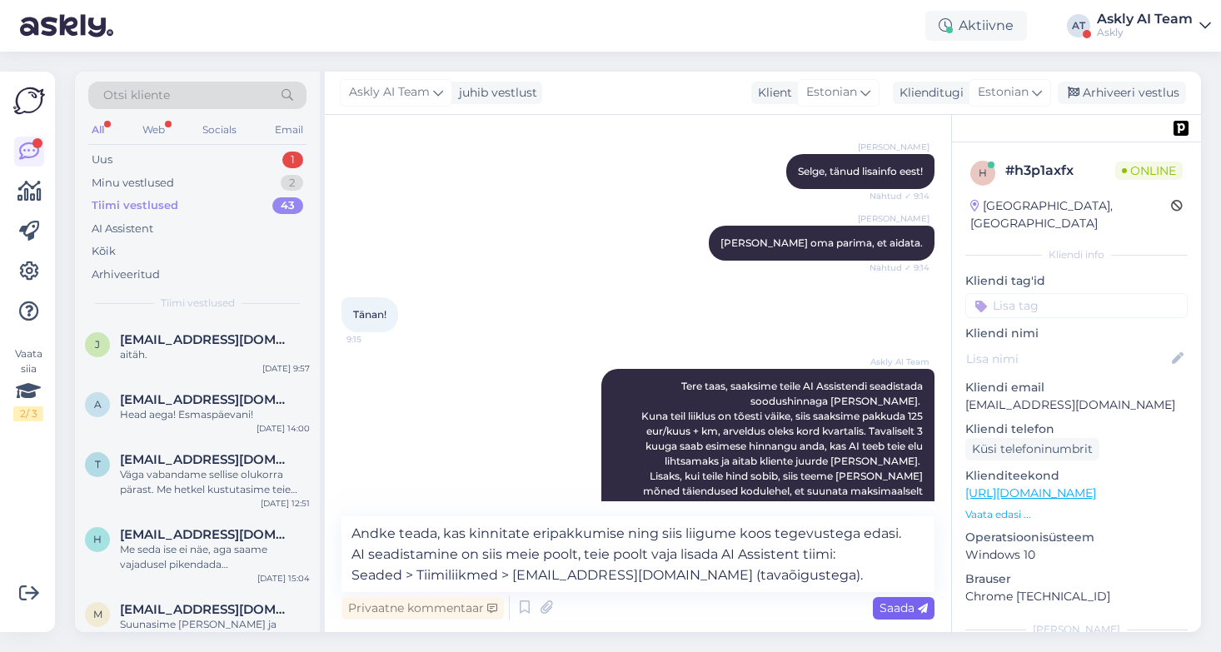
click at [893, 606] on span "Saada" at bounding box center [904, 608] width 48 height 15
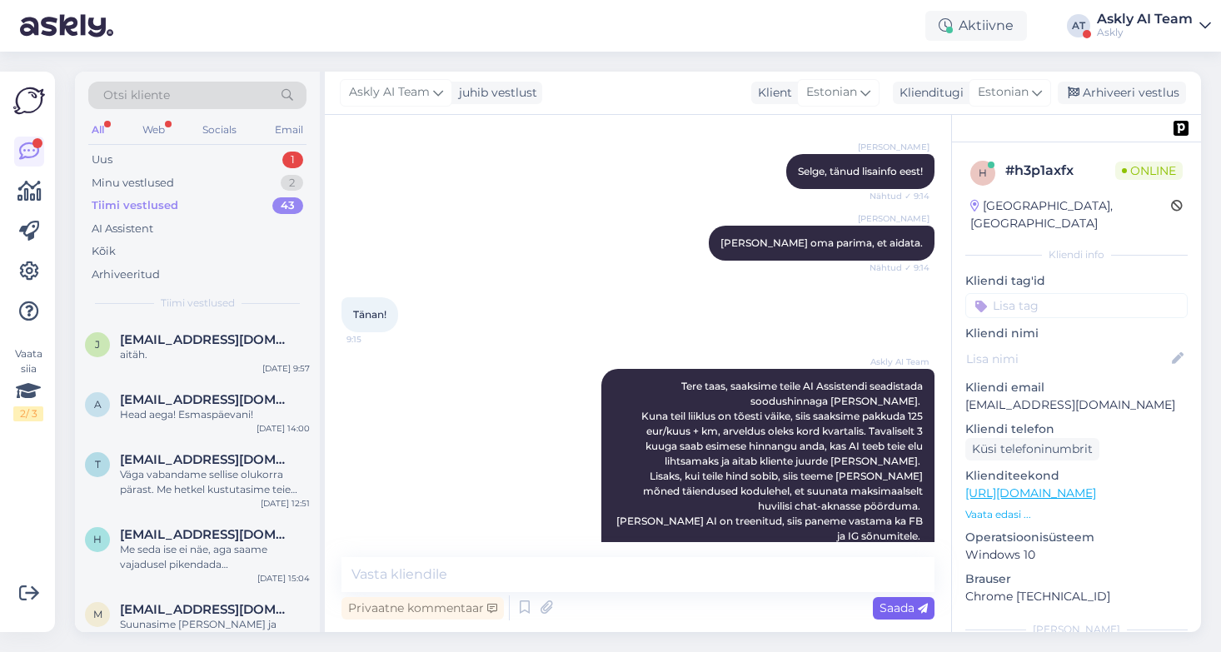
scroll to position [1265, 0]
